Goal: Task Accomplishment & Management: Use online tool/utility

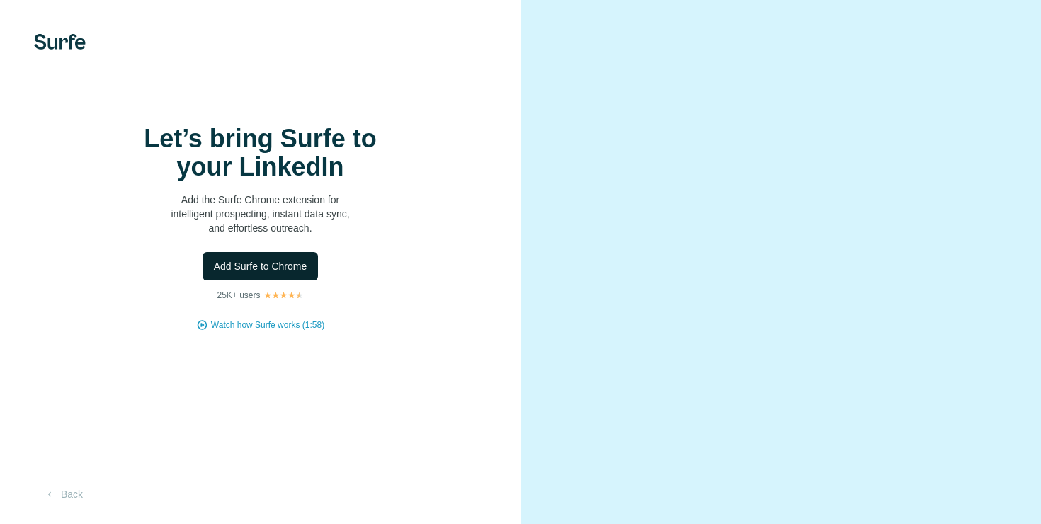
click at [273, 273] on span "Add Surfe to Chrome" at bounding box center [260, 266] width 93 height 14
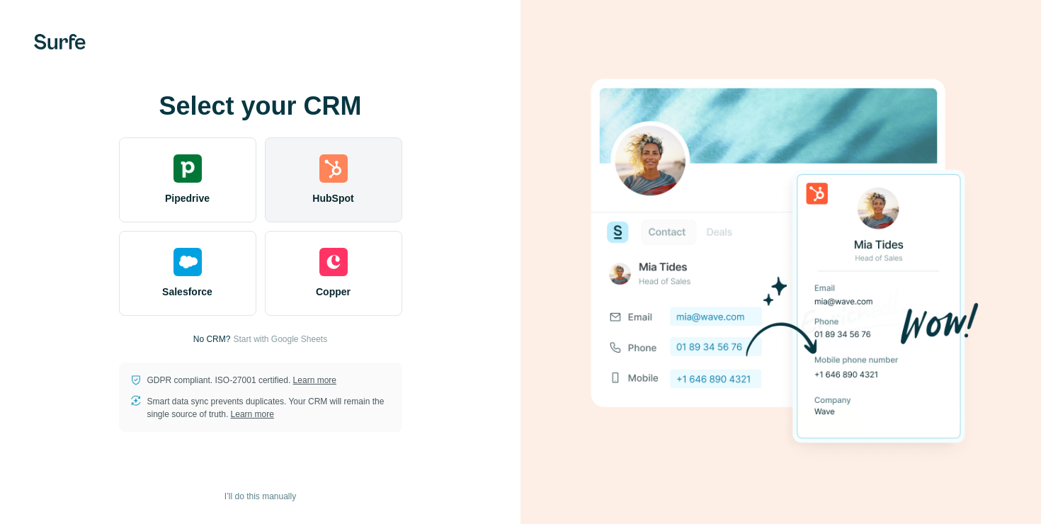
click at [324, 195] on span "HubSpot" at bounding box center [332, 198] width 41 height 14
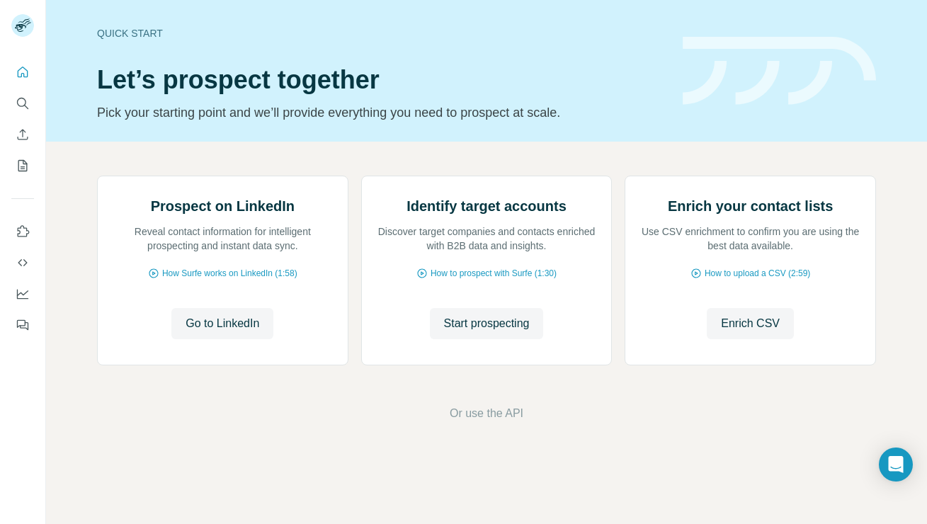
scroll to position [71, 0]
click at [229, 332] on span "Go to LinkedIn" at bounding box center [222, 323] width 74 height 17
